Goal: Book appointment/travel/reservation

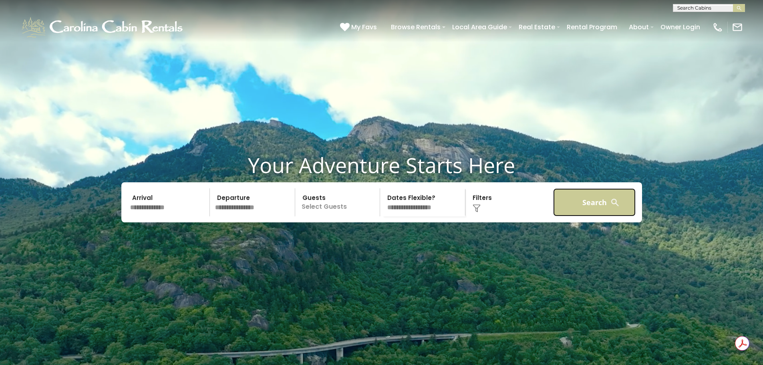
click at [580, 216] on button "Search" at bounding box center [594, 202] width 83 height 28
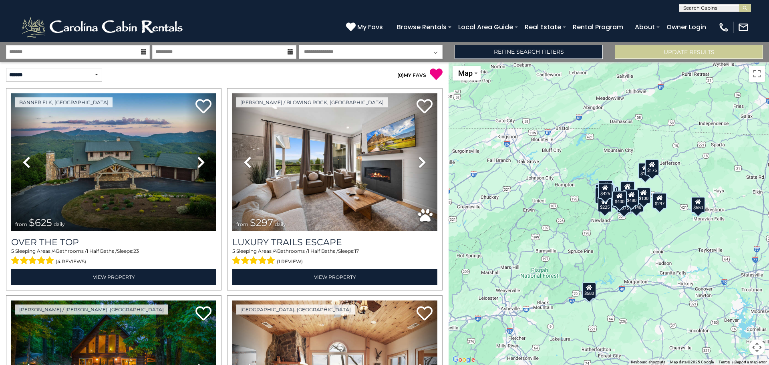
click at [698, 7] on input "text" at bounding box center [714, 10] width 70 height 8
type input "********"
click at [691, 18] on em "Wishlist" at bounding box center [694, 18] width 23 height 7
click at [745, 8] on img "submit" at bounding box center [745, 8] width 6 height 6
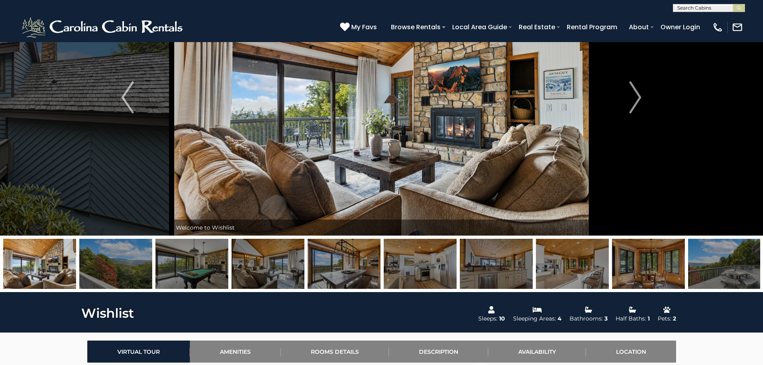
scroll to position [80, 0]
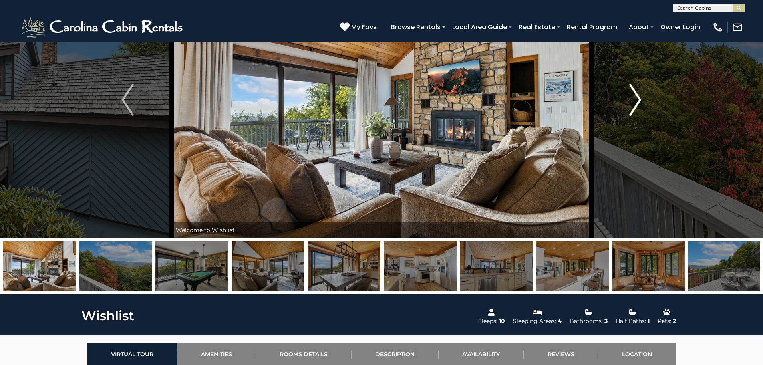
click at [633, 103] on img "Next" at bounding box center [635, 100] width 12 height 32
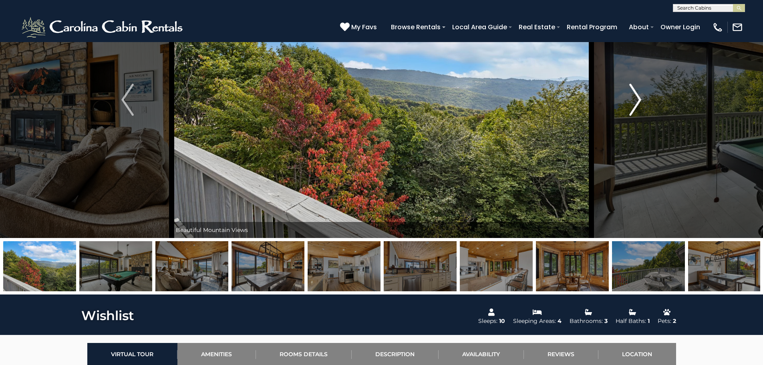
click at [633, 103] on img "Next" at bounding box center [635, 100] width 12 height 32
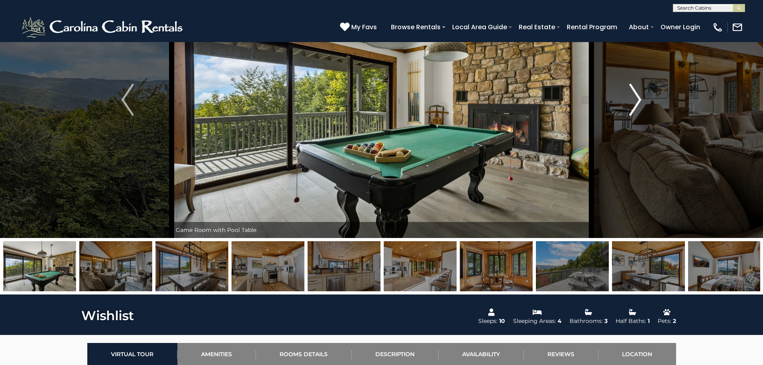
click at [633, 103] on img "Next" at bounding box center [635, 100] width 12 height 32
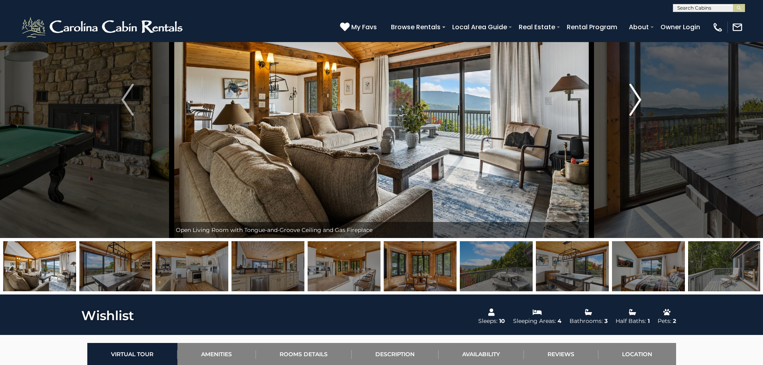
click at [633, 103] on img "Next" at bounding box center [635, 100] width 12 height 32
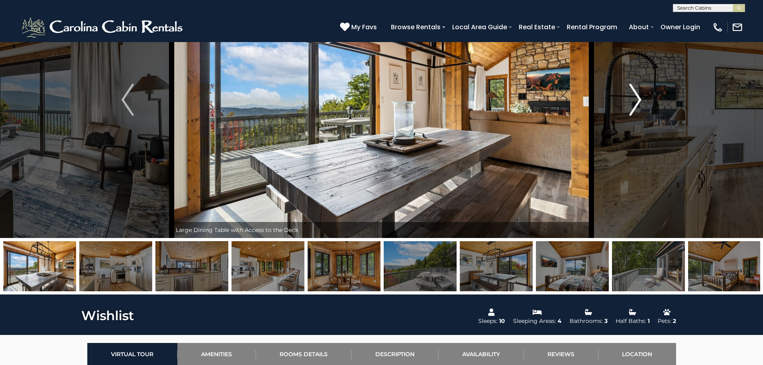
click at [633, 103] on img "Next" at bounding box center [635, 100] width 12 height 32
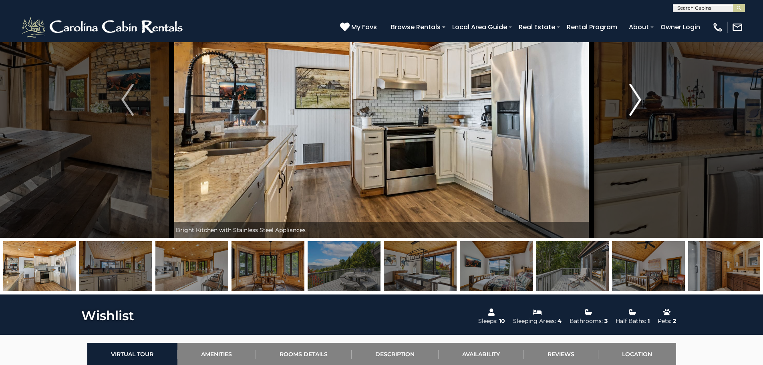
click at [633, 103] on img "Next" at bounding box center [635, 100] width 12 height 32
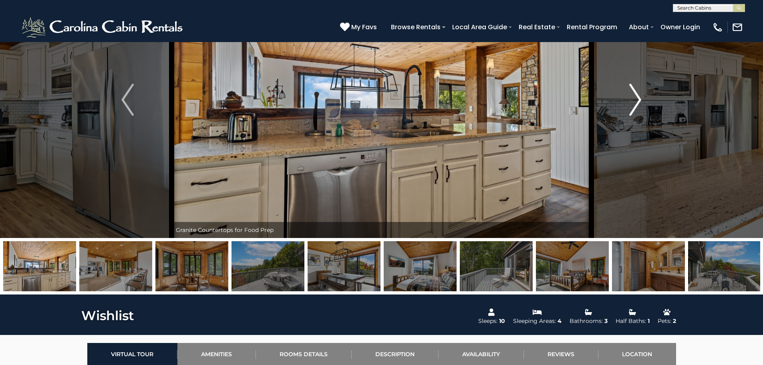
click at [633, 103] on img "Next" at bounding box center [635, 100] width 12 height 32
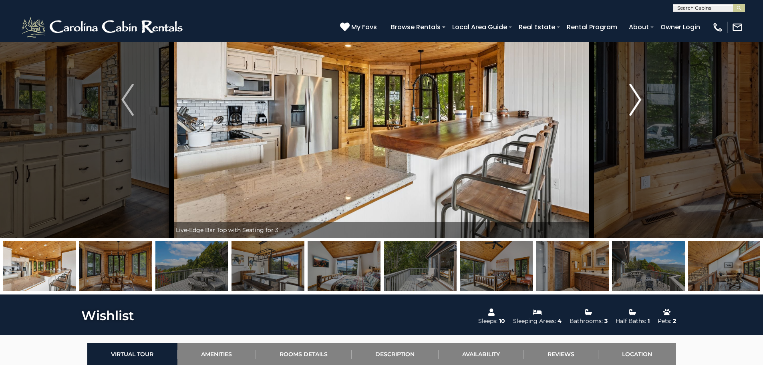
click at [633, 103] on img "Next" at bounding box center [635, 100] width 12 height 32
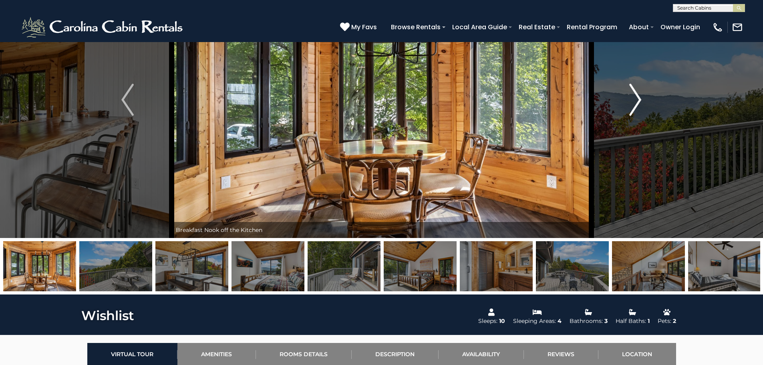
click at [633, 103] on img "Next" at bounding box center [635, 100] width 12 height 32
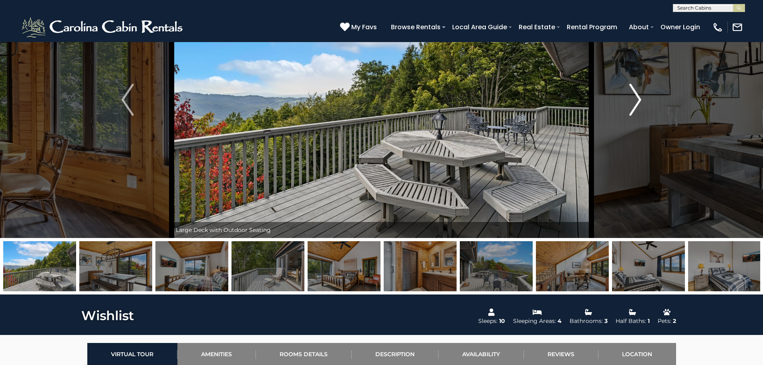
click at [633, 103] on img "Next" at bounding box center [635, 100] width 12 height 32
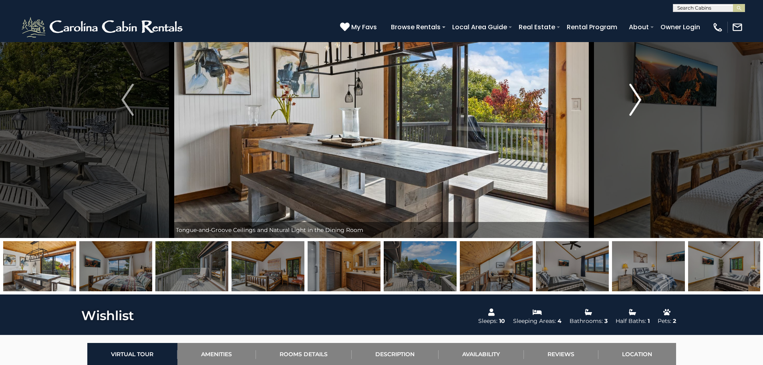
click at [633, 103] on img "Next" at bounding box center [635, 100] width 12 height 32
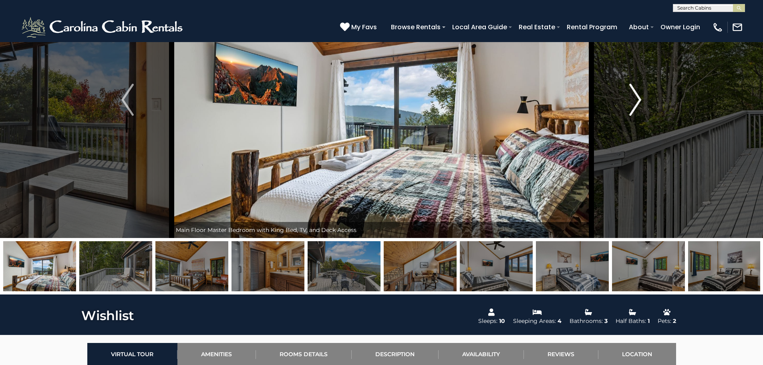
click at [633, 103] on img "Next" at bounding box center [635, 100] width 12 height 32
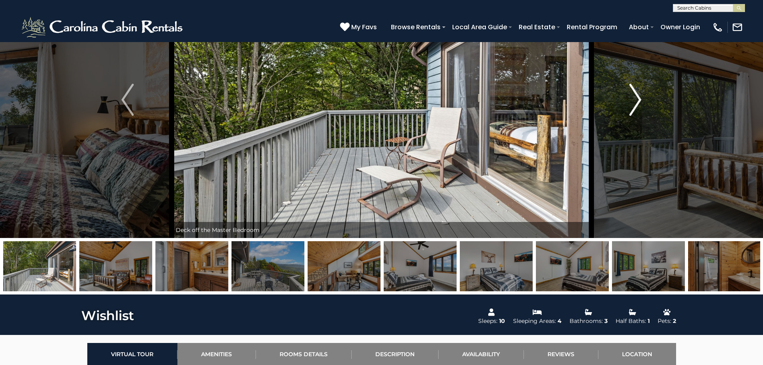
click at [633, 103] on img "Next" at bounding box center [635, 100] width 12 height 32
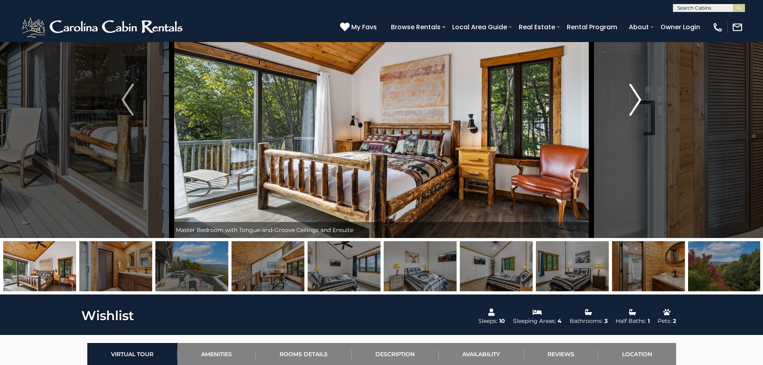
click at [633, 103] on img "Next" at bounding box center [635, 100] width 12 height 32
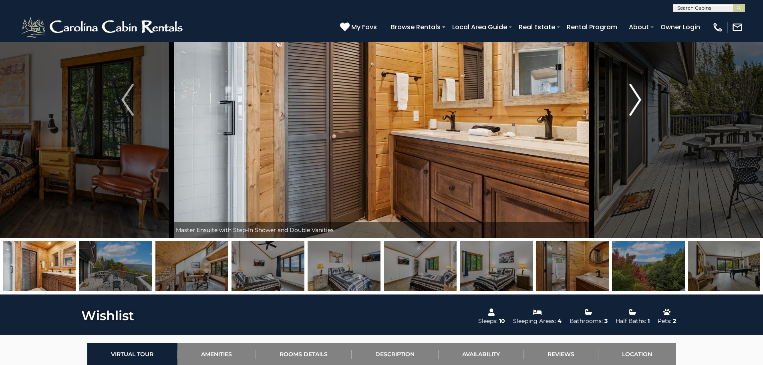
click at [633, 103] on img "Next" at bounding box center [635, 100] width 12 height 32
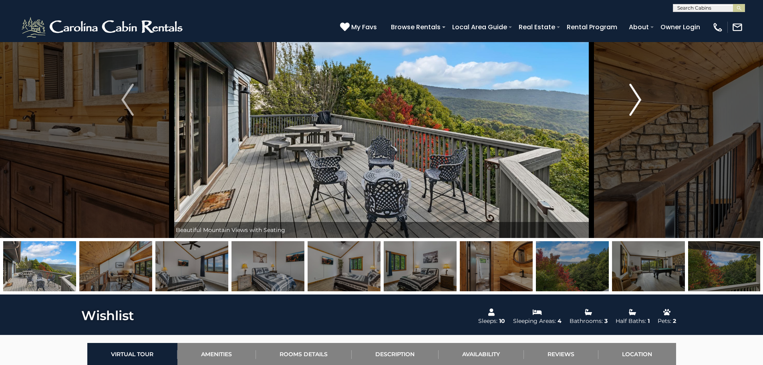
click at [633, 103] on img "Next" at bounding box center [635, 100] width 12 height 32
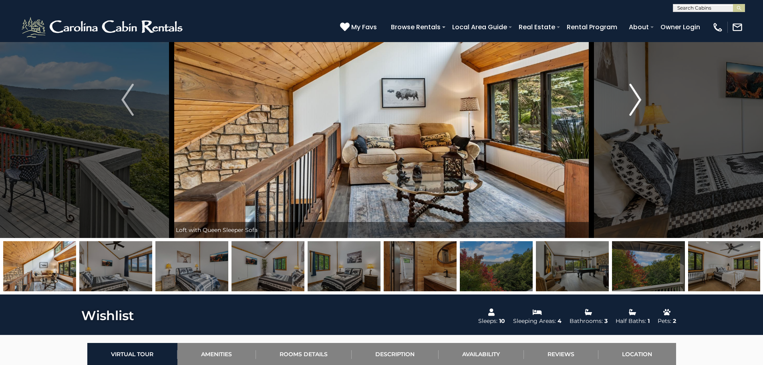
click at [633, 103] on img "Next" at bounding box center [635, 100] width 12 height 32
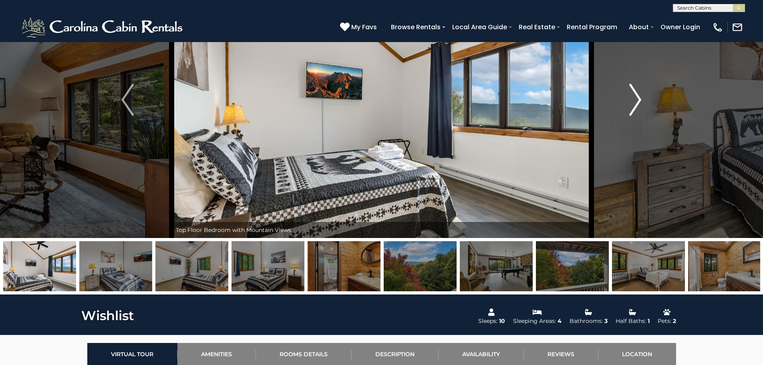
click at [633, 103] on img "Next" at bounding box center [635, 100] width 12 height 32
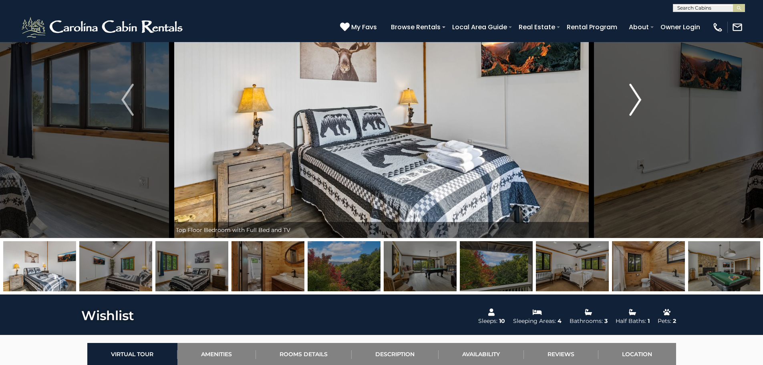
click at [633, 103] on img "Next" at bounding box center [635, 100] width 12 height 32
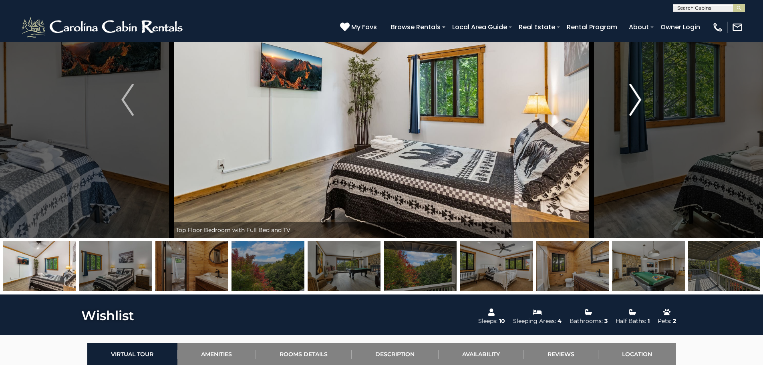
click at [633, 103] on img "Next" at bounding box center [635, 100] width 12 height 32
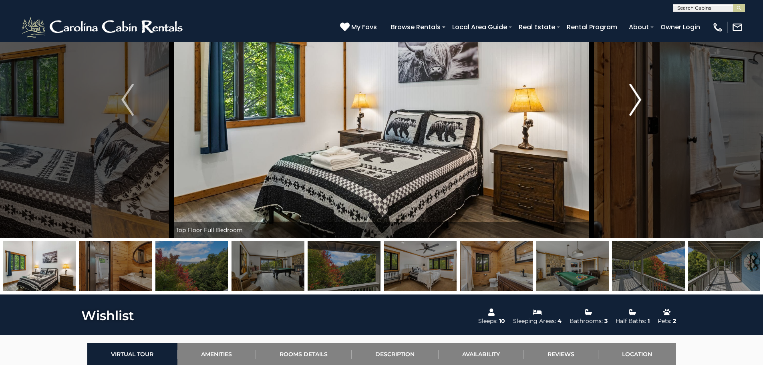
click at [633, 103] on img "Next" at bounding box center [635, 100] width 12 height 32
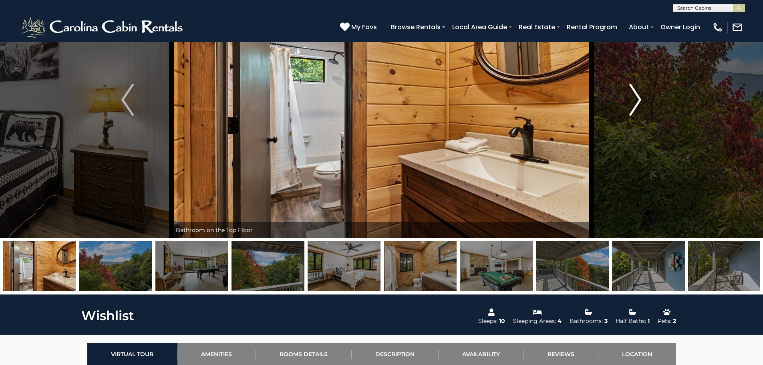
click at [644, 98] on button "Next" at bounding box center [635, 100] width 88 height 276
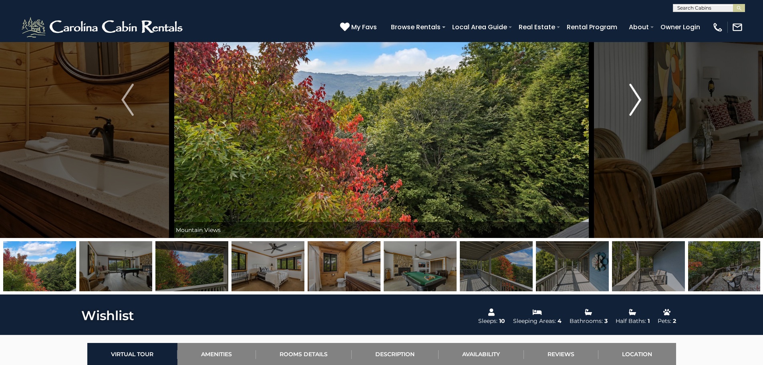
click at [642, 95] on button "Next" at bounding box center [635, 100] width 88 height 276
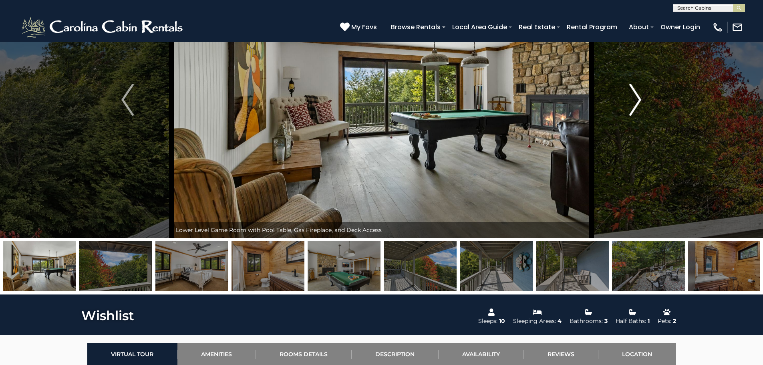
click at [639, 95] on img "Next" at bounding box center [635, 100] width 12 height 32
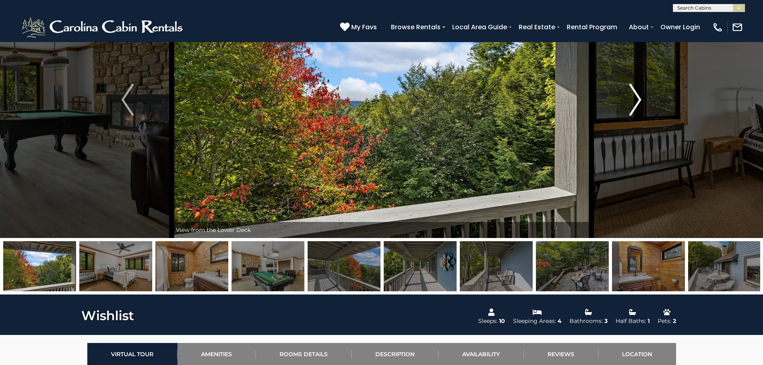
click at [639, 95] on img "Next" at bounding box center [635, 100] width 12 height 32
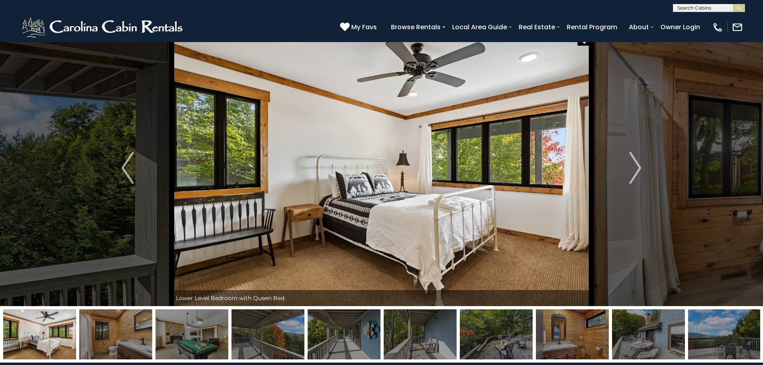
scroll to position [0, 0]
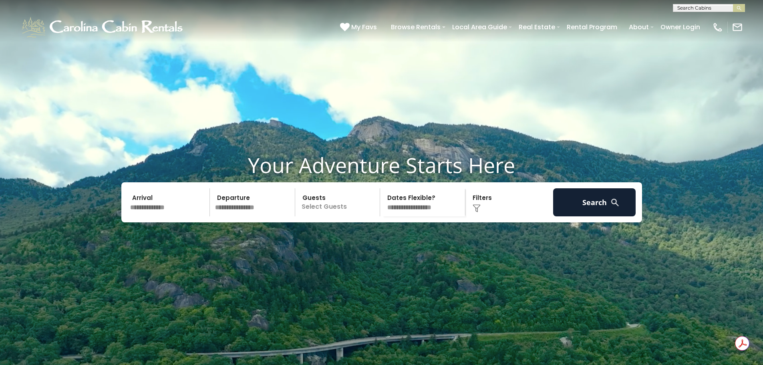
click at [687, 6] on input "text" at bounding box center [708, 10] width 70 height 8
type input "****"
click at [695, 20] on li "Wish list" at bounding box center [708, 18] width 71 height 7
click at [739, 5] on img "submit" at bounding box center [739, 8] width 6 height 6
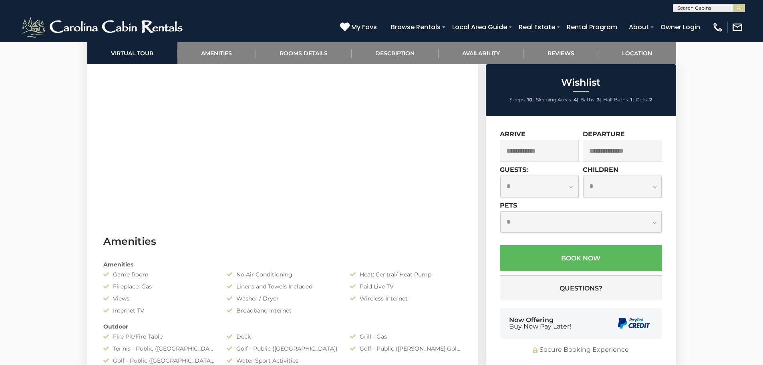
scroll to position [481, 0]
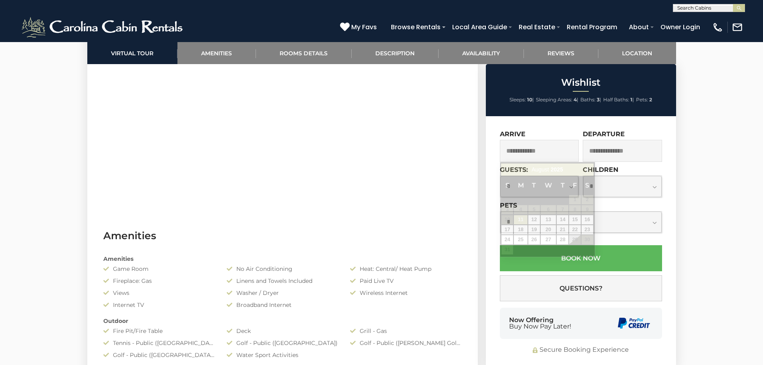
click at [541, 153] on input "text" at bounding box center [539, 151] width 79 height 22
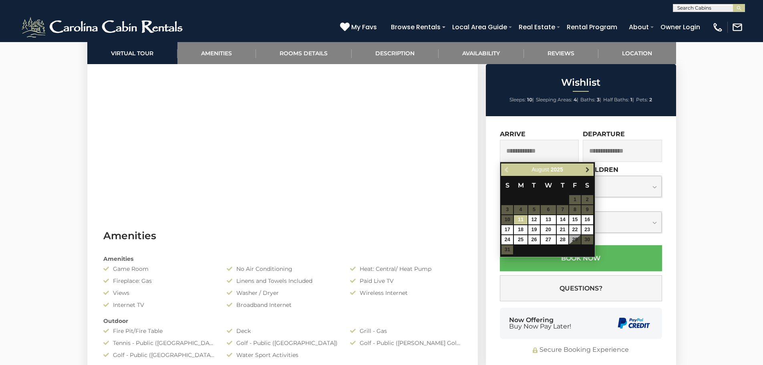
click at [590, 168] on span "Next" at bounding box center [587, 170] width 6 height 6
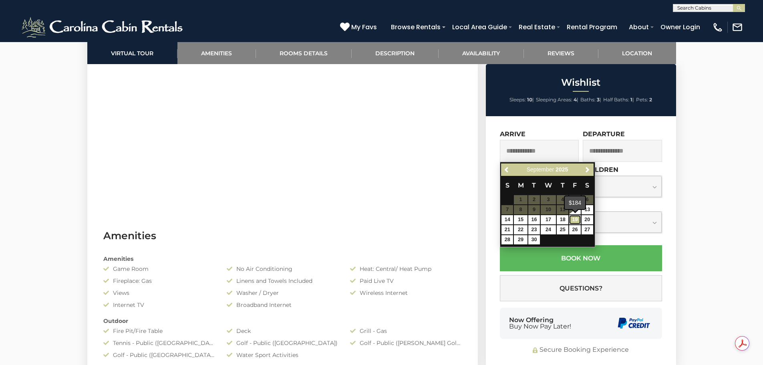
click at [574, 220] on link "19" at bounding box center [575, 219] width 12 height 9
type input "**********"
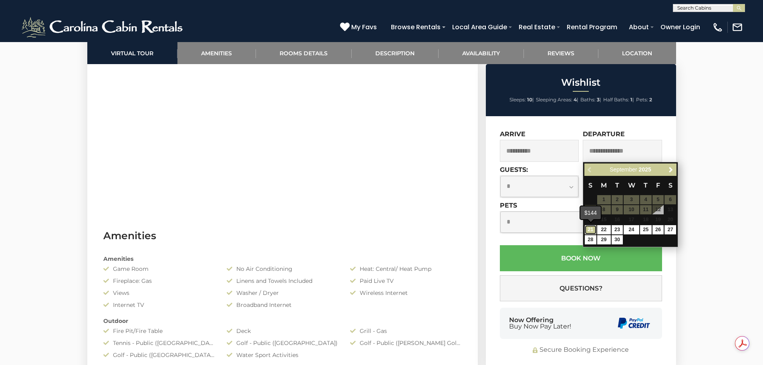
click at [594, 229] on link "21" at bounding box center [591, 229] width 12 height 9
type input "**********"
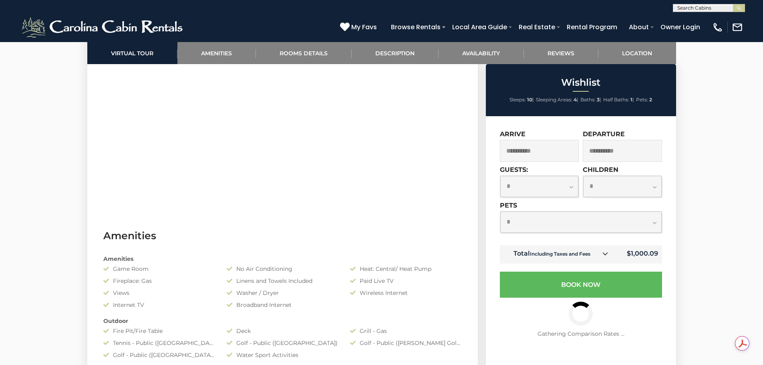
click at [573, 186] on select "**********" at bounding box center [539, 186] width 79 height 21
select select "*"
click at [500, 176] on select "**********" at bounding box center [539, 186] width 79 height 21
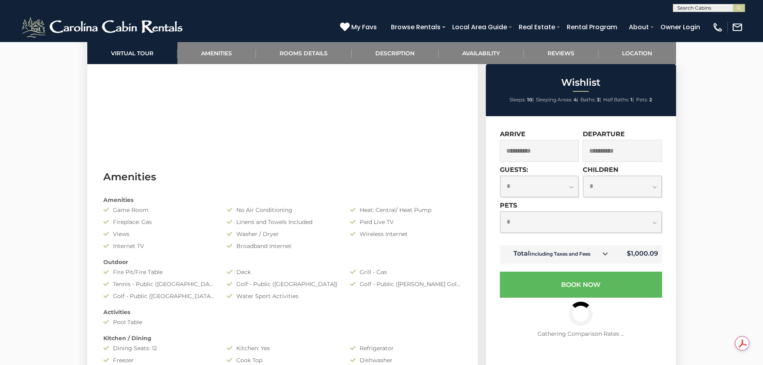
scroll to position [561, 0]
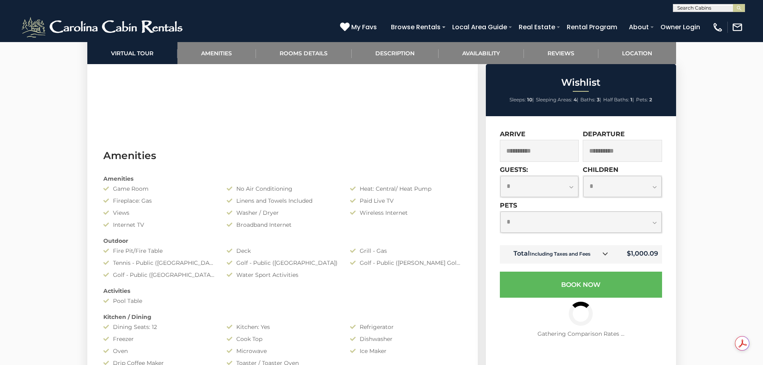
click at [626, 225] on select "**********" at bounding box center [580, 222] width 161 height 21
select select "*"
click at [500, 212] on select "**********" at bounding box center [580, 222] width 161 height 21
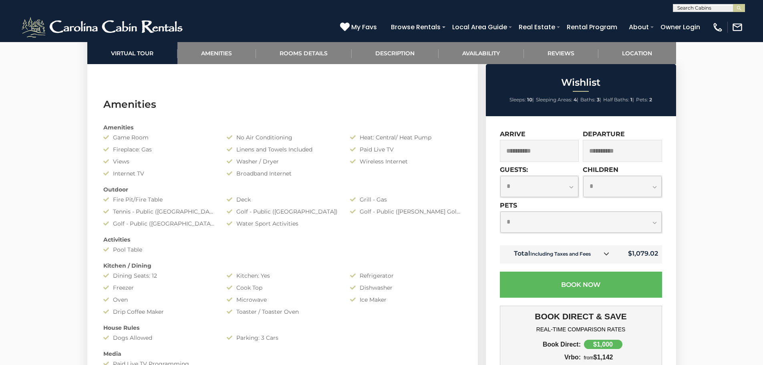
scroll to position [641, 0]
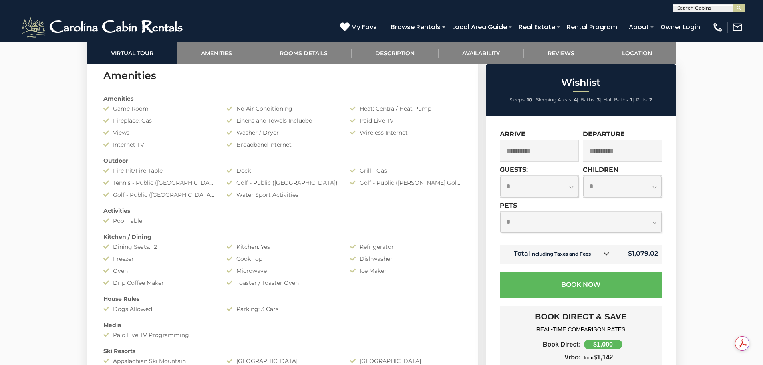
click at [607, 253] on icon at bounding box center [607, 254] width 6 height 6
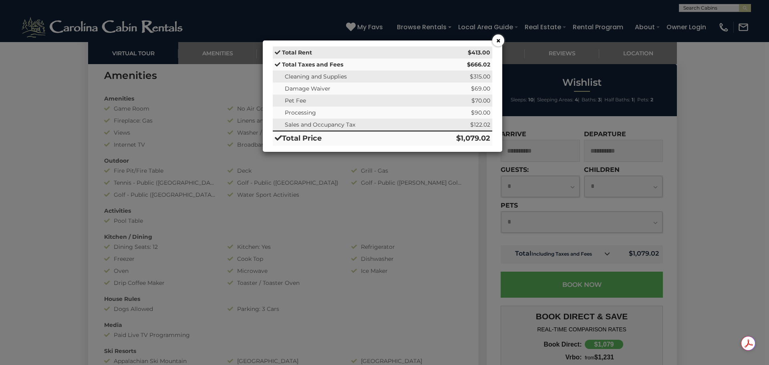
click at [497, 38] on button "×" at bounding box center [498, 40] width 12 height 12
